Goal: Task Accomplishment & Management: Use online tool/utility

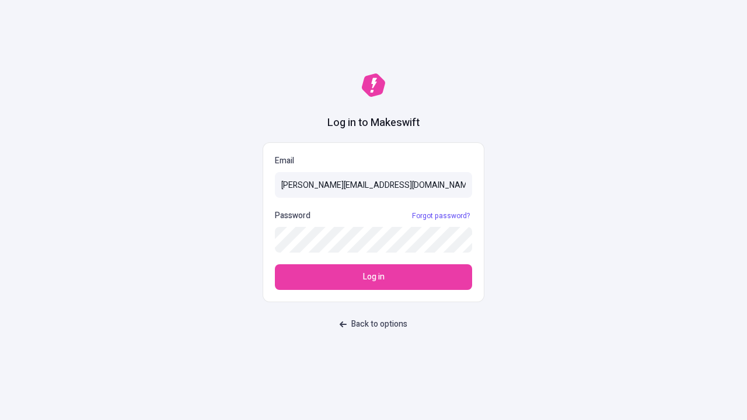
type input "sasha+test-ui@makeswift.com"
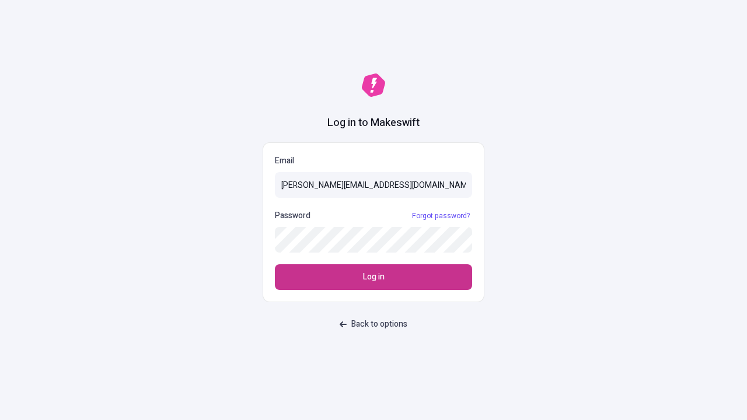
click at [374, 277] on span "Log in" at bounding box center [374, 277] width 22 height 13
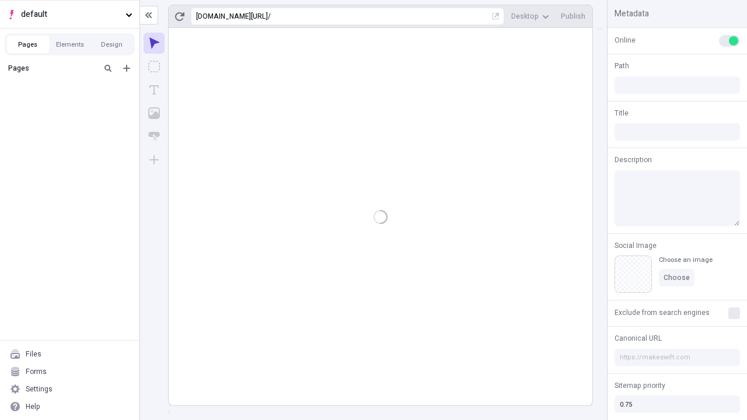
type input "/deep-link-acidus"
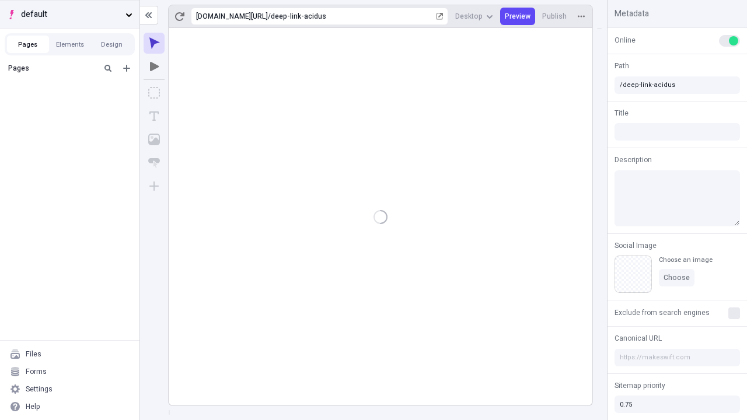
click at [69, 14] on span "default" at bounding box center [71, 14] width 100 height 13
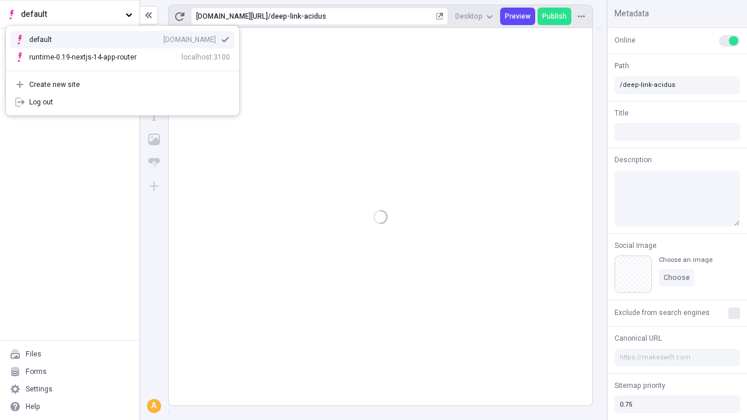
click at [163, 37] on div "[DOMAIN_NAME]" at bounding box center [189, 39] width 53 height 9
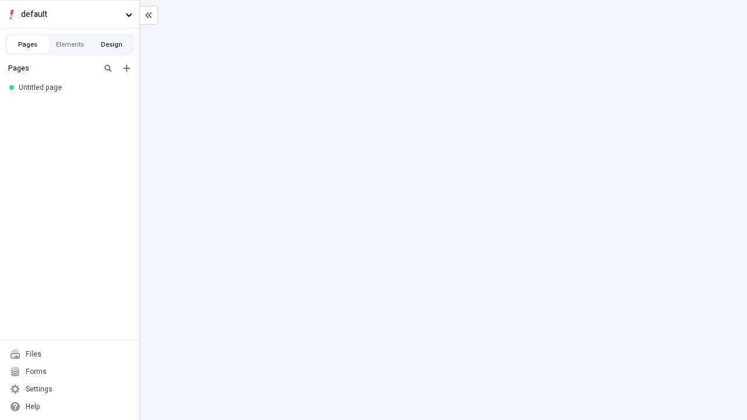
click at [111, 44] on button "Design" at bounding box center [112, 45] width 42 height 18
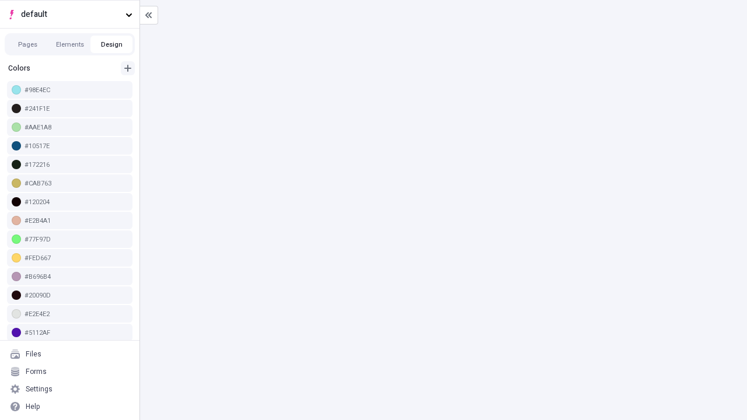
click at [128, 65] on icon "button" at bounding box center [127, 68] width 7 height 7
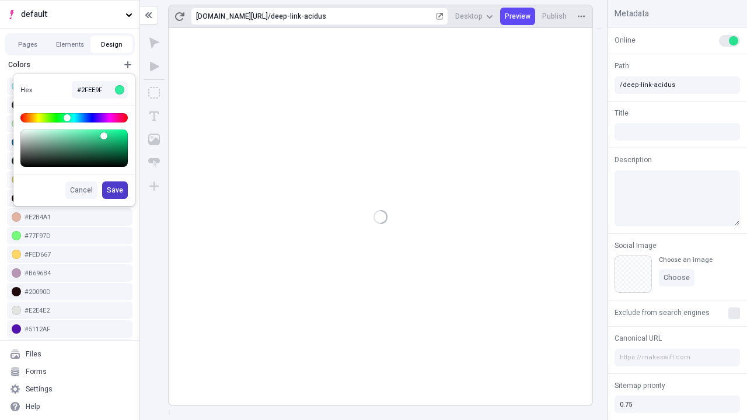
click at [116, 190] on span "Save" at bounding box center [115, 190] width 16 height 9
